Goal: Communication & Community: Answer question/provide support

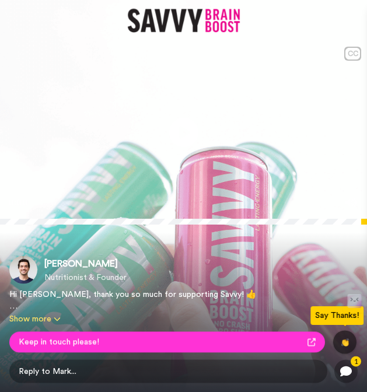
click at [44, 313] on button "Show more" at bounding box center [148, 319] width 279 height 12
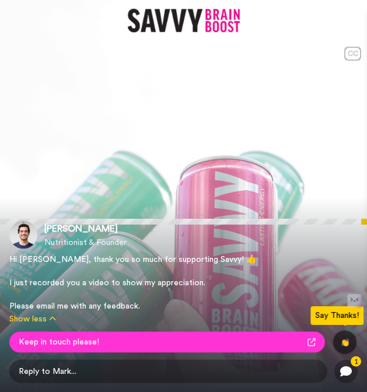
click at [197, 222] on div "[PERSON_NAME] Nutritionist & Founder" at bounding box center [183, 234] width 348 height 28
click at [56, 314] on button "Show less" at bounding box center [148, 319] width 279 height 12
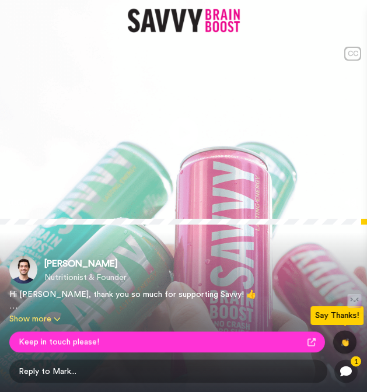
click at [51, 317] on button "Show more" at bounding box center [148, 319] width 279 height 12
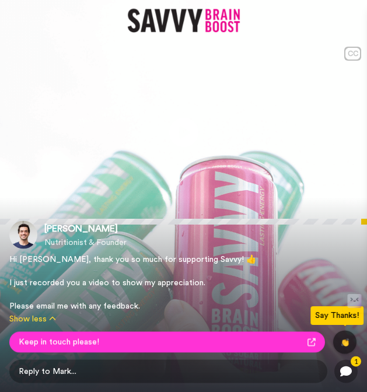
click at [146, 210] on div "[PERSON_NAME] Nutritionist & Founder Hi [PERSON_NAME], thank you so much for su…" at bounding box center [183, 294] width 367 height 195
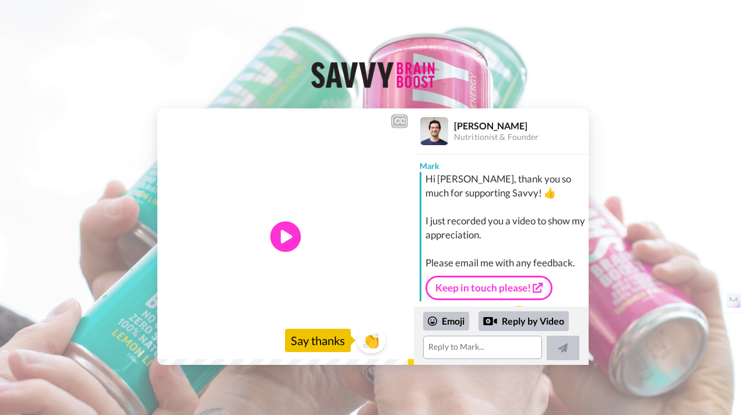
click at [283, 243] on icon "Play/Pause" at bounding box center [286, 236] width 31 height 55
click at [289, 225] on icon at bounding box center [286, 237] width 31 height 31
click at [366, 353] on textarea at bounding box center [482, 347] width 119 height 23
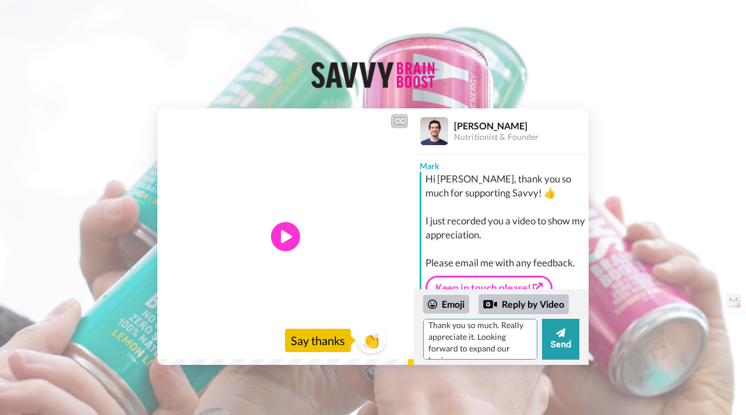
scroll to position [10, 0]
type textarea "Thank you so much. Really appreciate it. Looking forward to expand our business…"
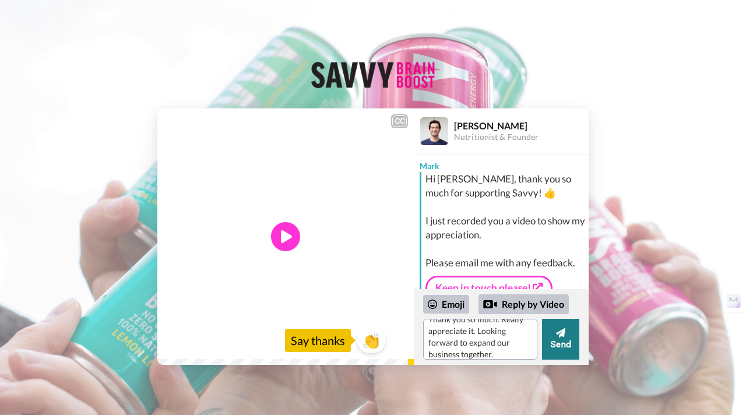
click at [366, 325] on button "Send" at bounding box center [560, 339] width 37 height 41
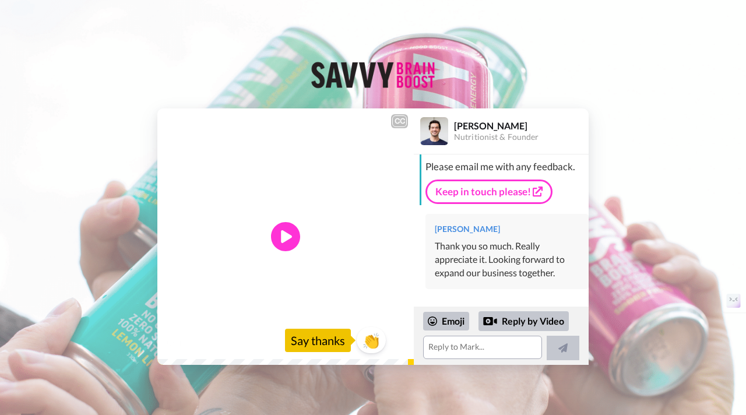
scroll to position [96, 0]
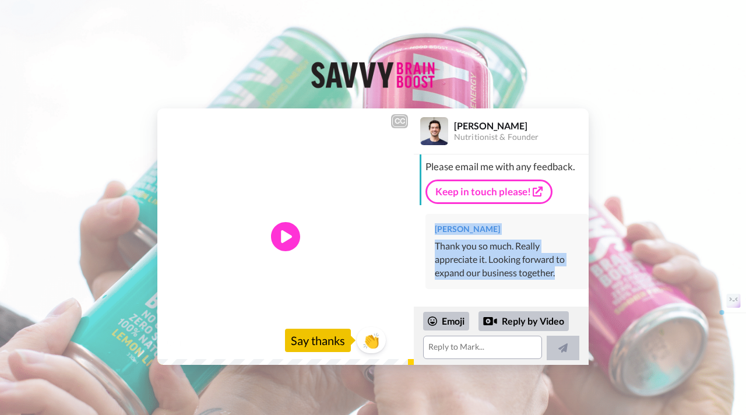
drag, startPoint x: 436, startPoint y: 231, endPoint x: 552, endPoint y: 280, distance: 125.9
click at [366, 280] on div "[PERSON_NAME] Thank you so much. Really appreciate it. Looking forward to expan…" at bounding box center [507, 251] width 163 height 75
copy div "[PERSON_NAME] Thank you so much. Really appreciate it. Looking forward to expan…"
